Goal: Information Seeking & Learning: Learn about a topic

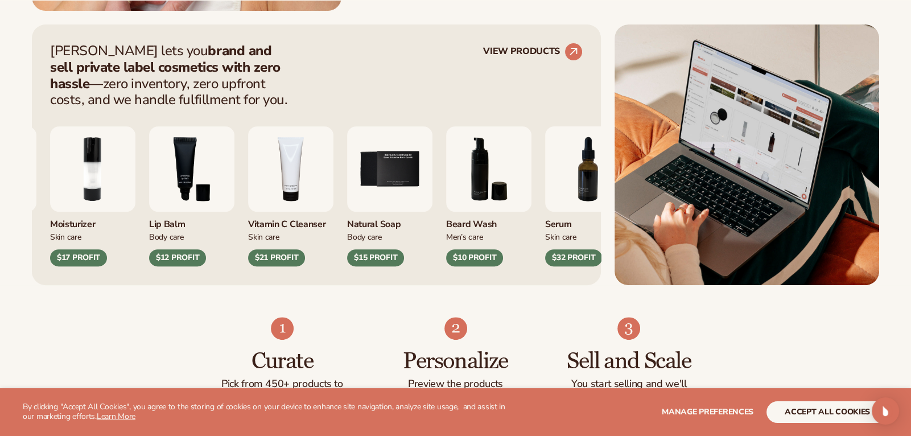
scroll to position [451, 0]
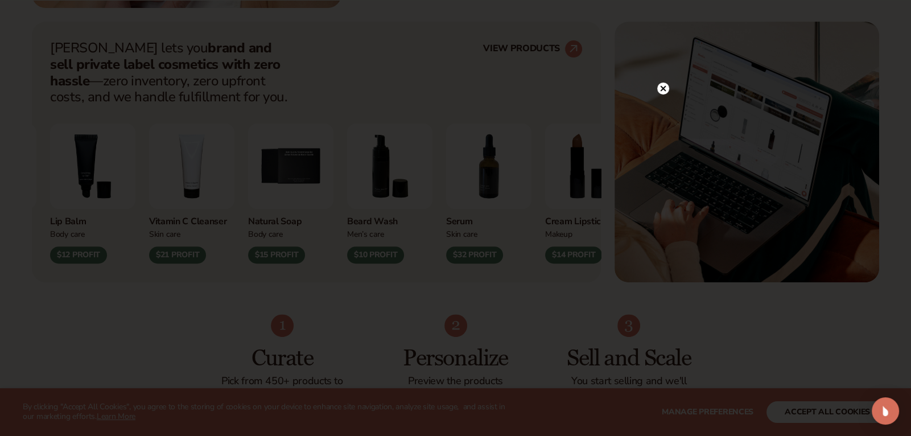
click at [661, 86] on circle at bounding box center [663, 89] width 12 height 12
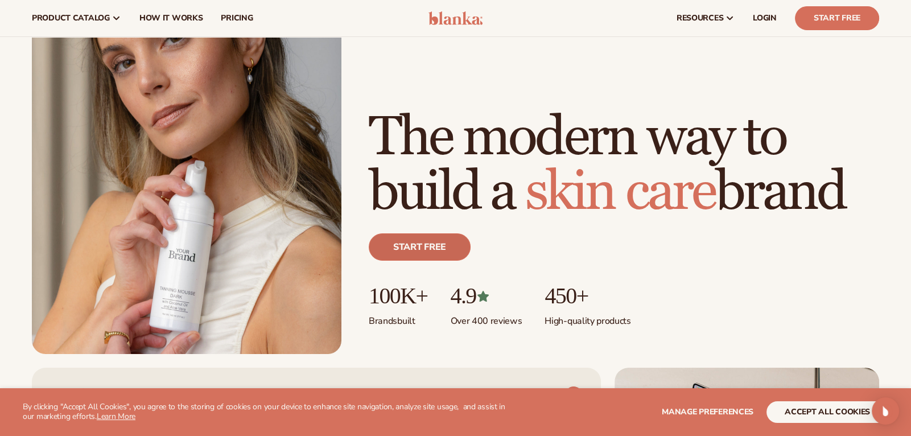
scroll to position [0, 0]
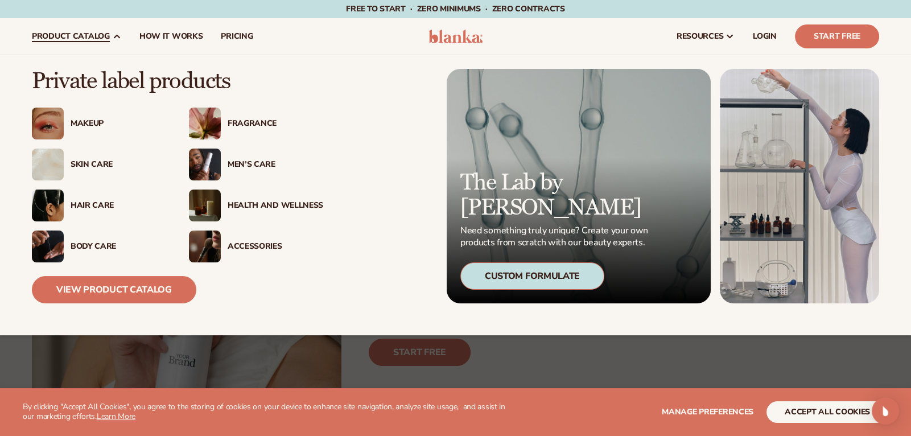
click at [71, 122] on div "Makeup" at bounding box center [119, 124] width 96 height 10
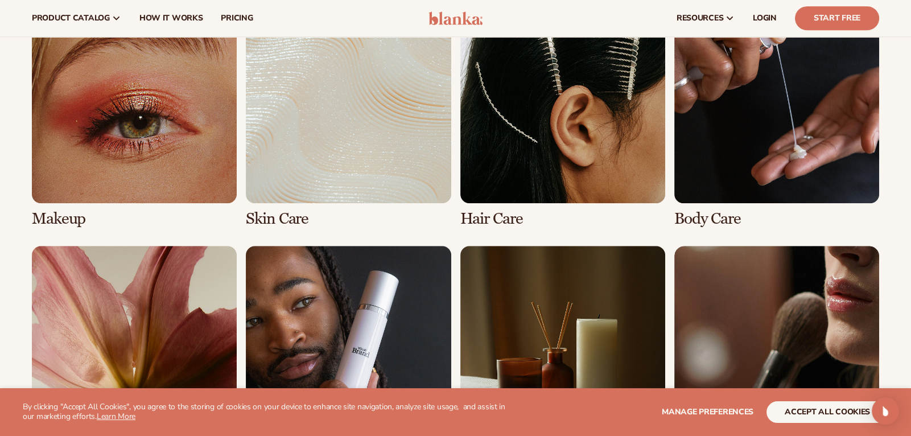
scroll to position [848, 0]
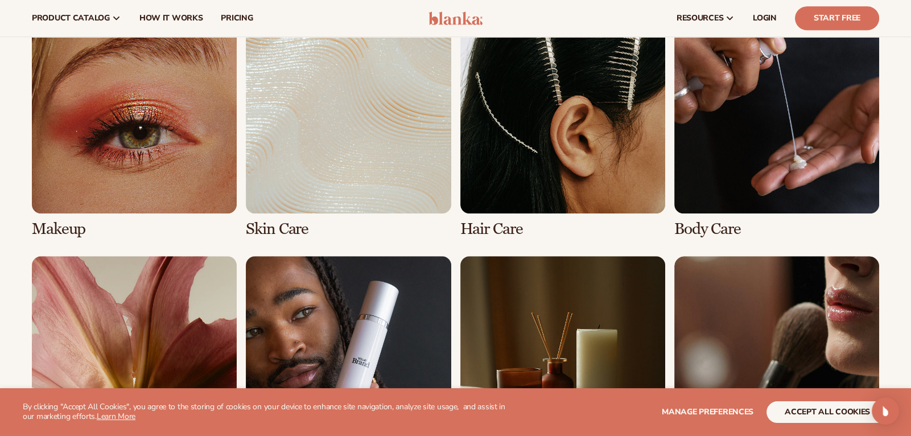
click at [131, 146] on link "1 / 8" at bounding box center [134, 123] width 205 height 229
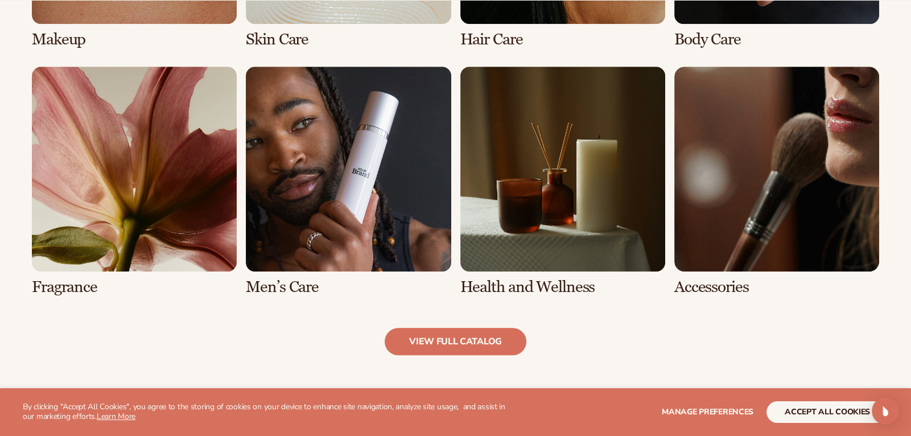
scroll to position [1055, 0]
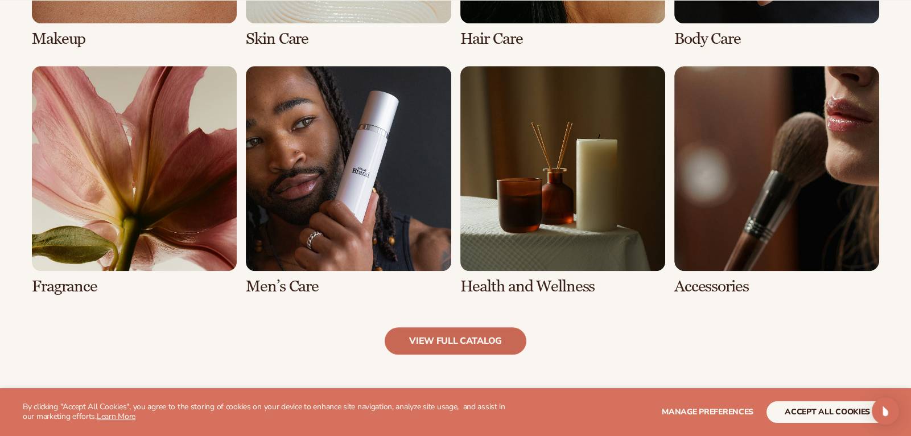
click at [421, 337] on link "view full catalog" at bounding box center [456, 340] width 142 height 27
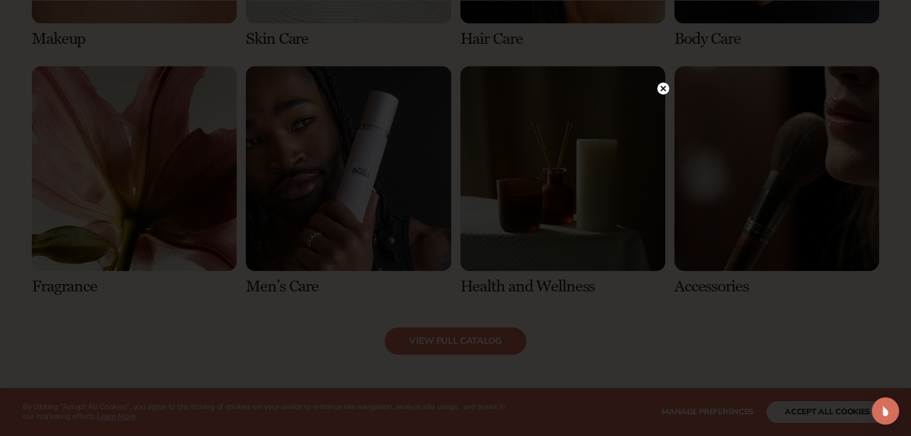
click at [663, 89] on icon at bounding box center [663, 88] width 6 height 6
